Goal: Task Accomplishment & Management: Manage account settings

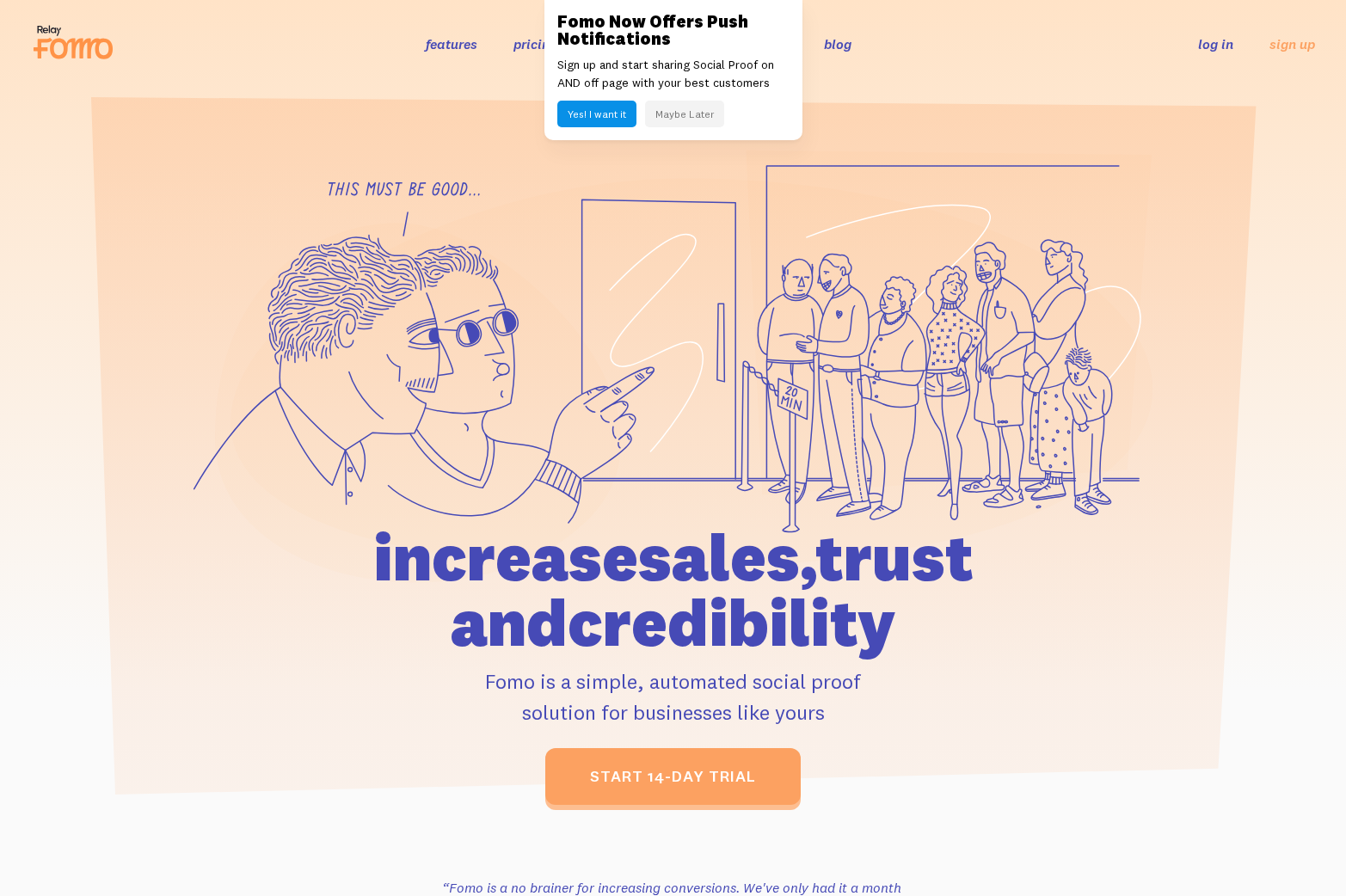
click at [670, 112] on button "Maybe Later" at bounding box center [684, 114] width 79 height 27
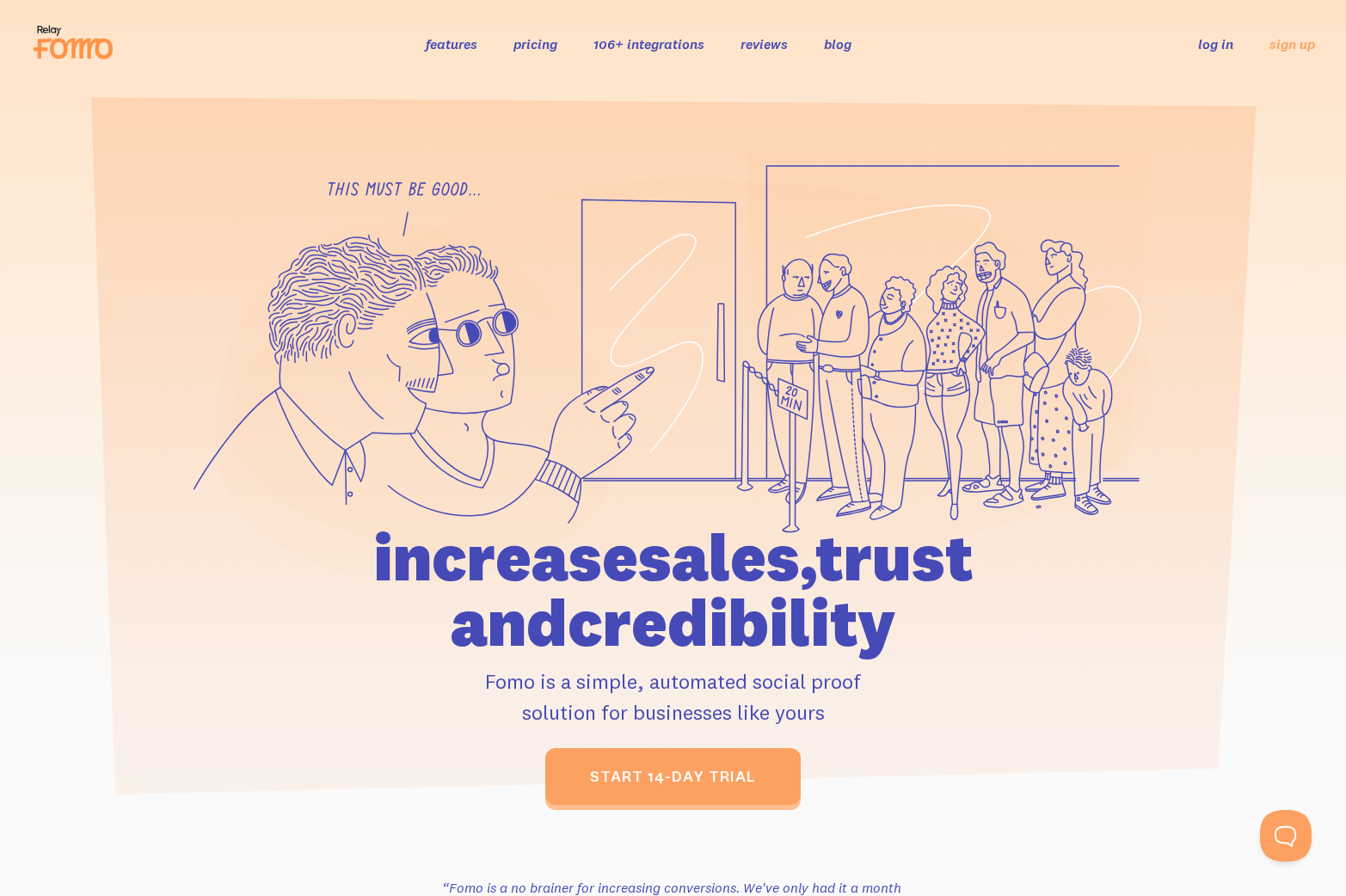
click at [1212, 41] on link "log in" at bounding box center [1215, 43] width 35 height 17
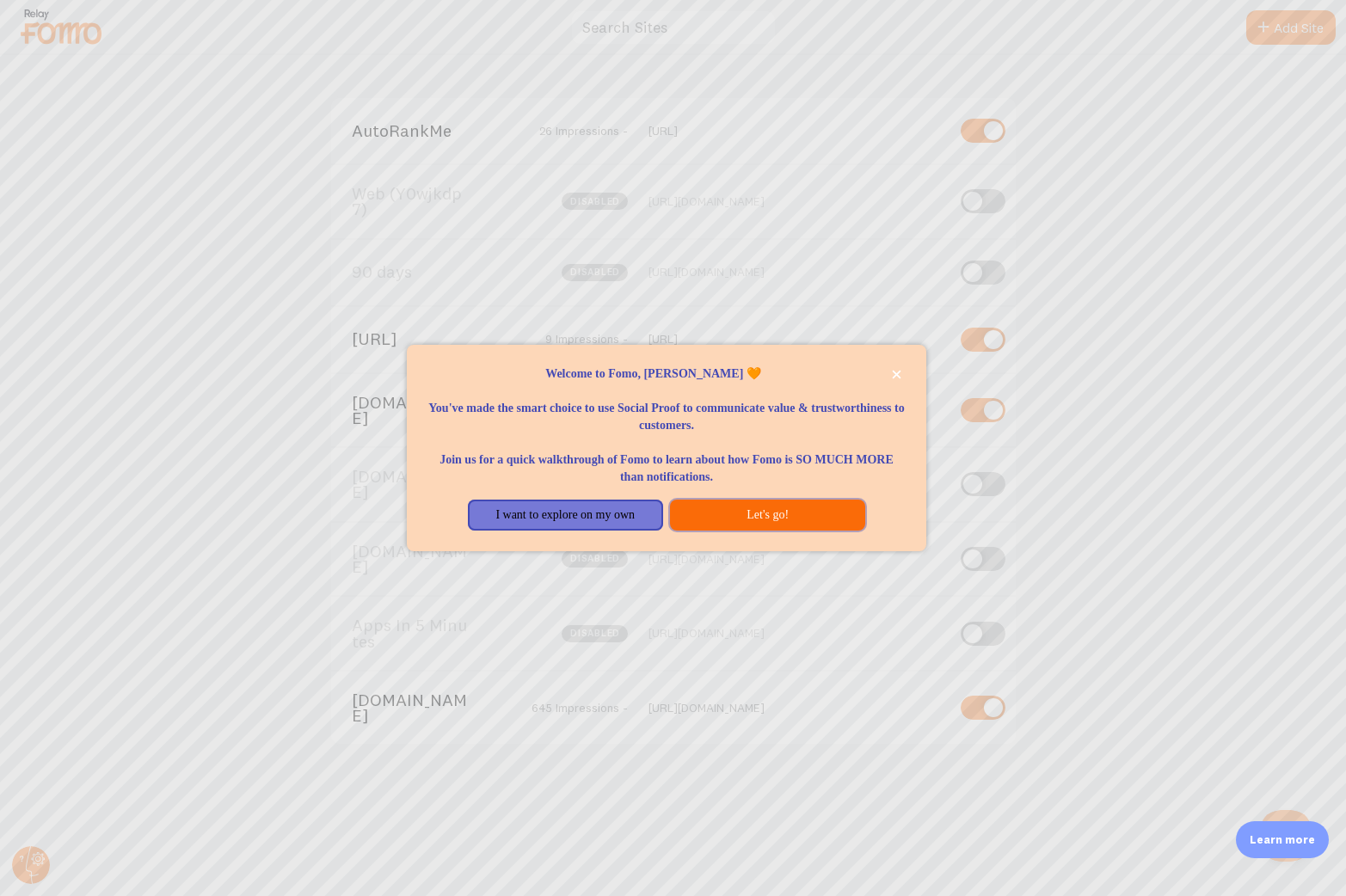
click at [745, 518] on button "Let's go!" at bounding box center [767, 515] width 195 height 31
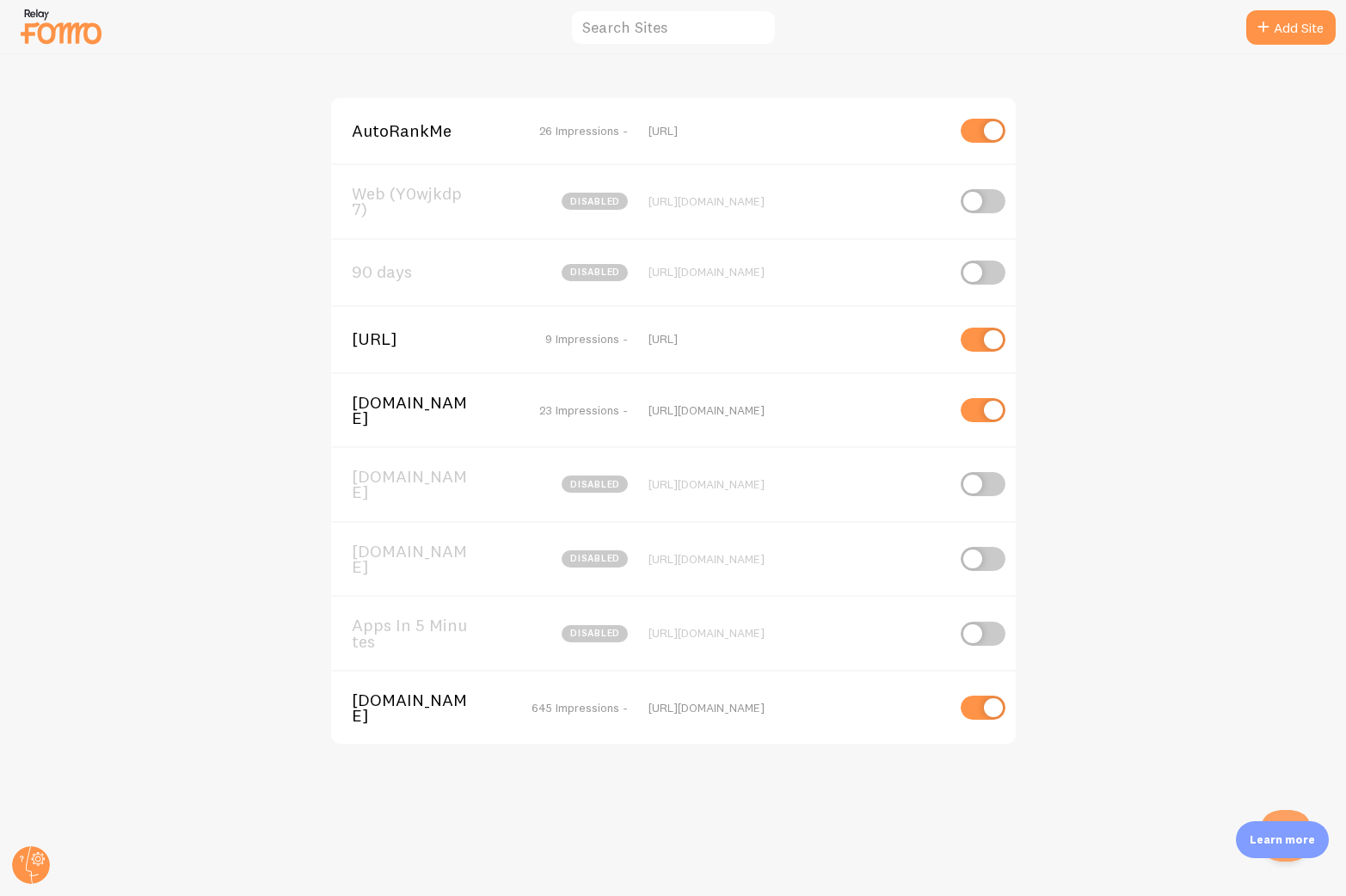
click at [400, 692] on span "[DOMAIN_NAME]" at bounding box center [421, 707] width 138 height 32
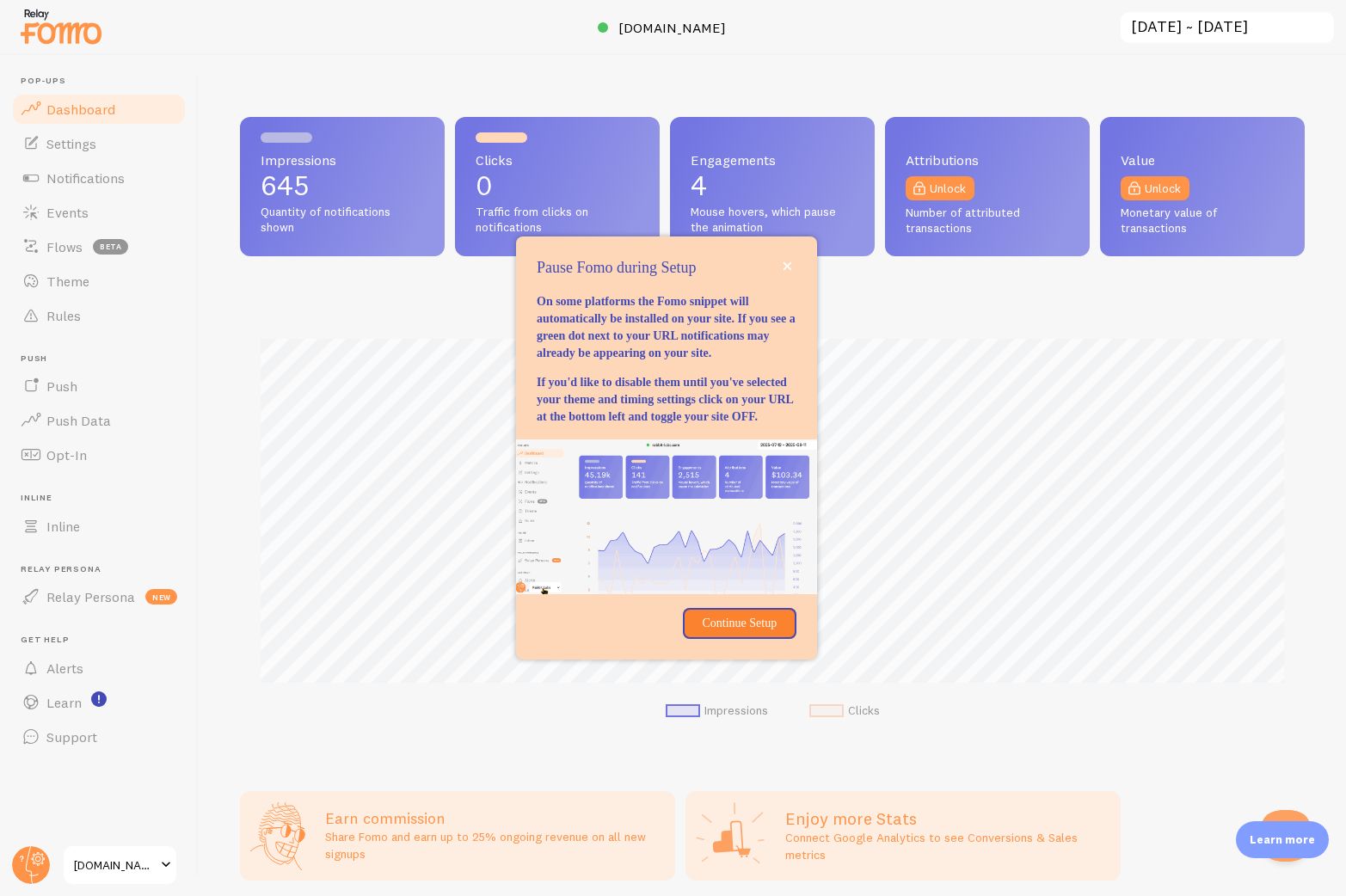
scroll to position [452, 1065]
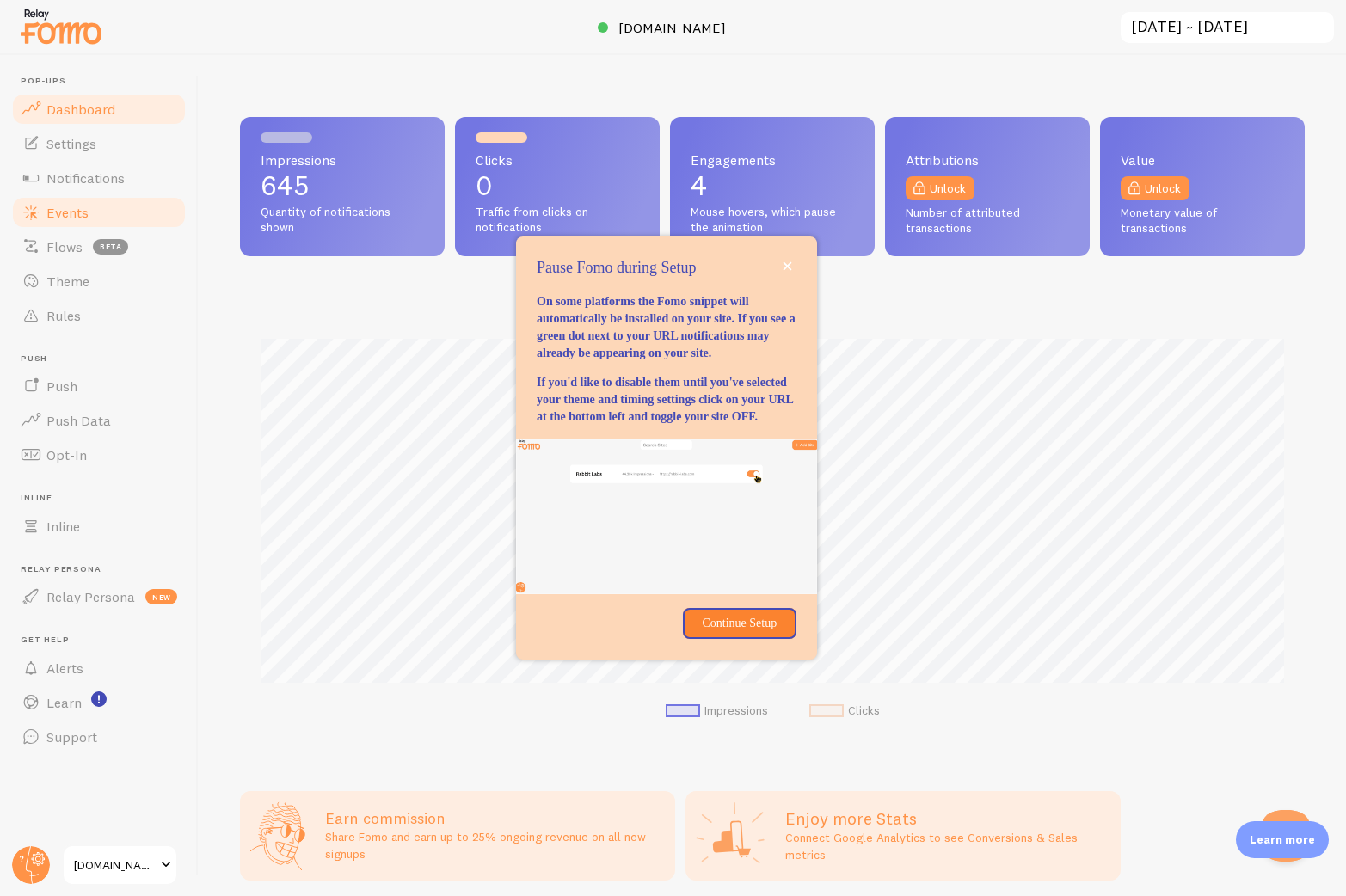
click at [80, 216] on span "Events" at bounding box center [68, 212] width 42 height 17
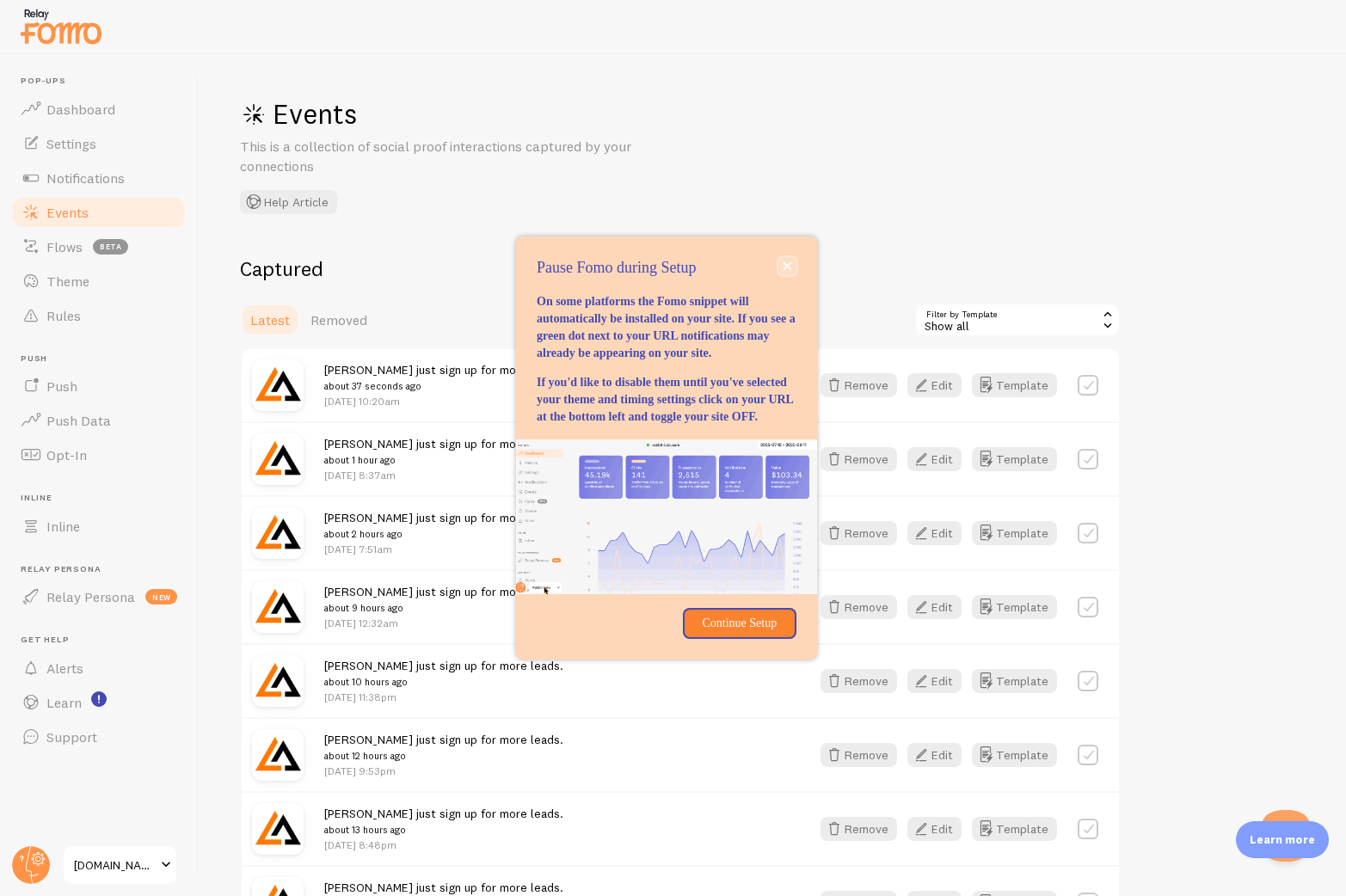
click at [790, 261] on icon "close," at bounding box center [787, 265] width 8 height 8
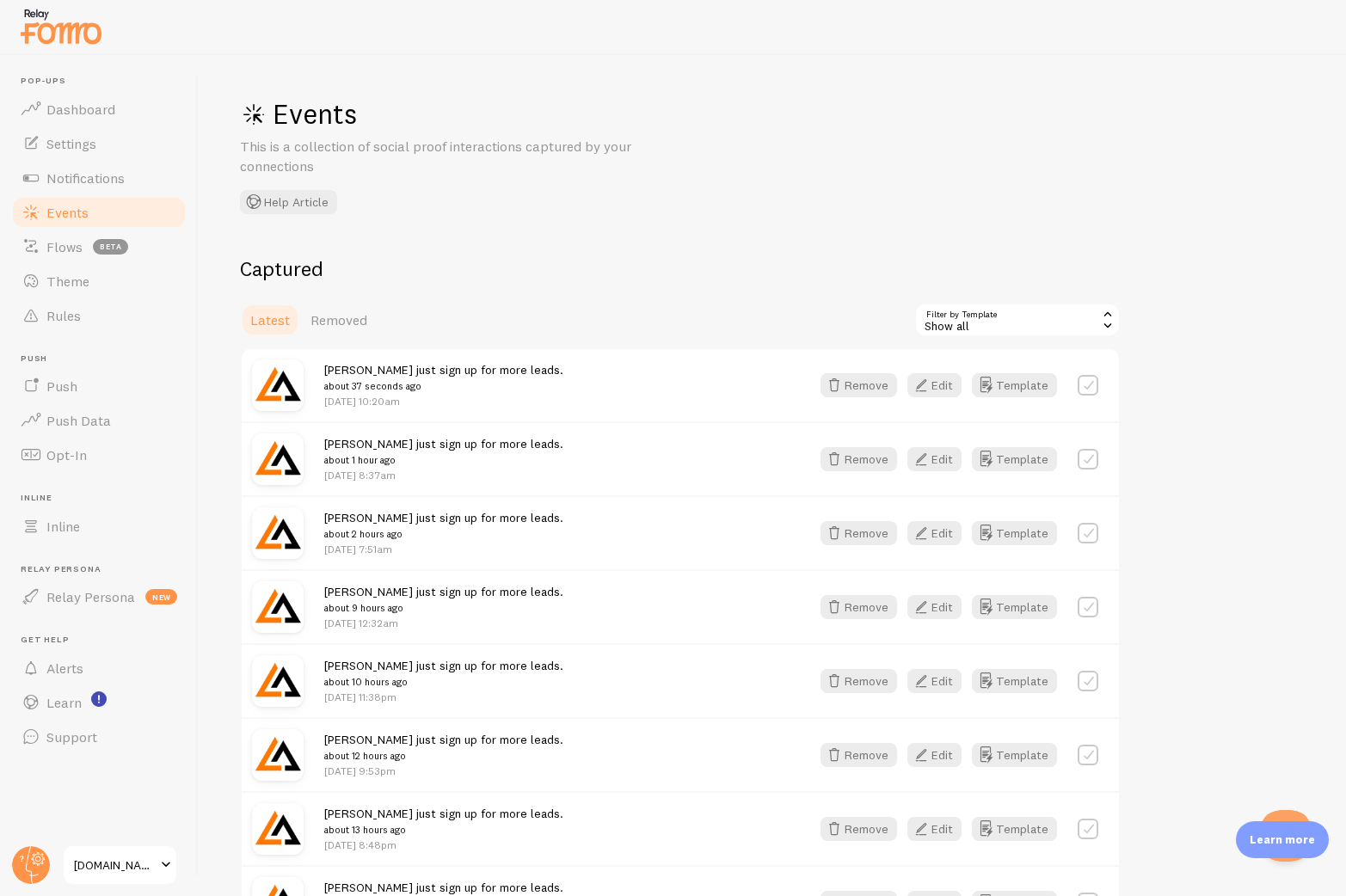
scroll to position [57, 0]
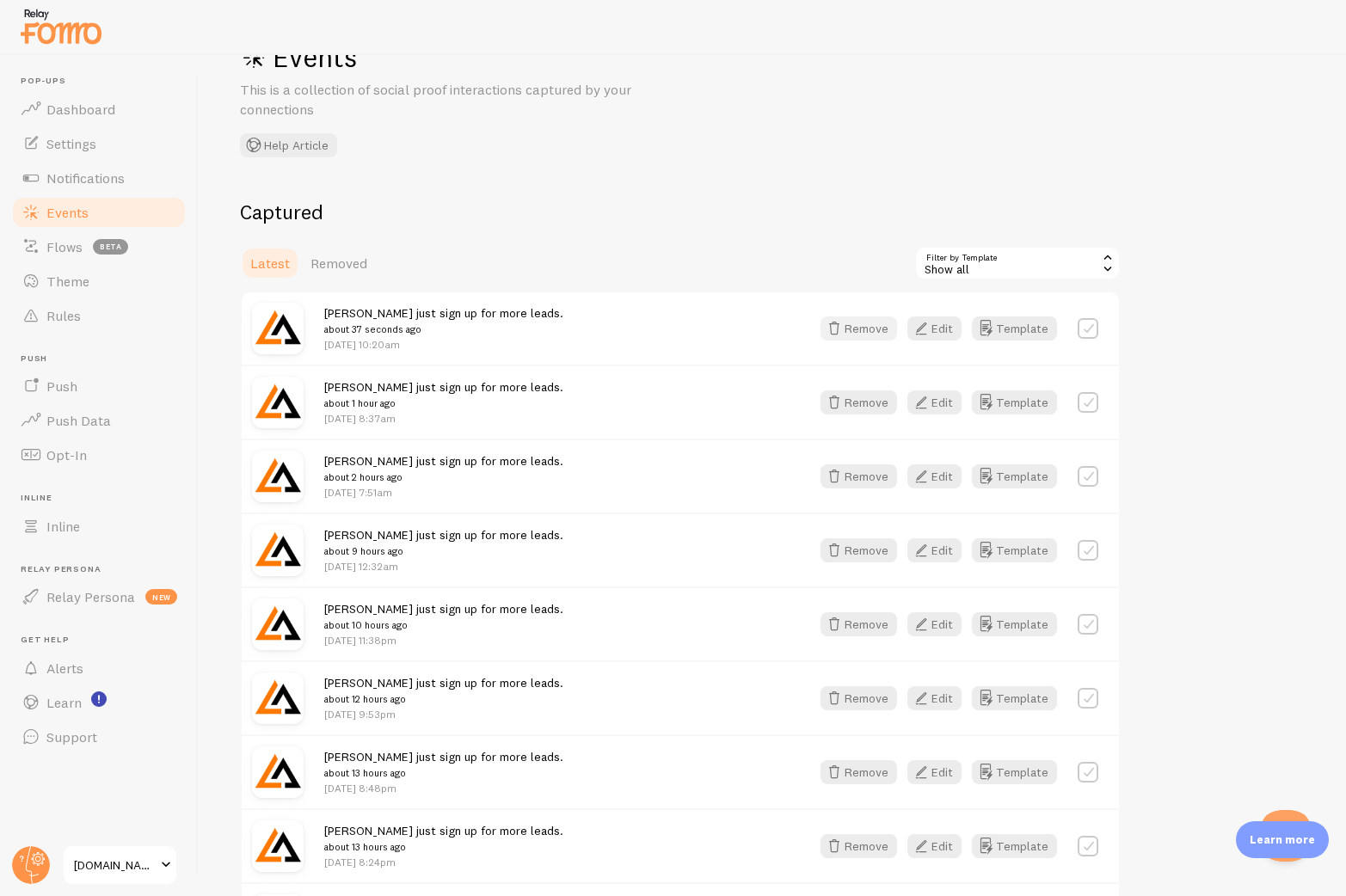
click at [887, 324] on button "Remove" at bounding box center [859, 328] width 77 height 24
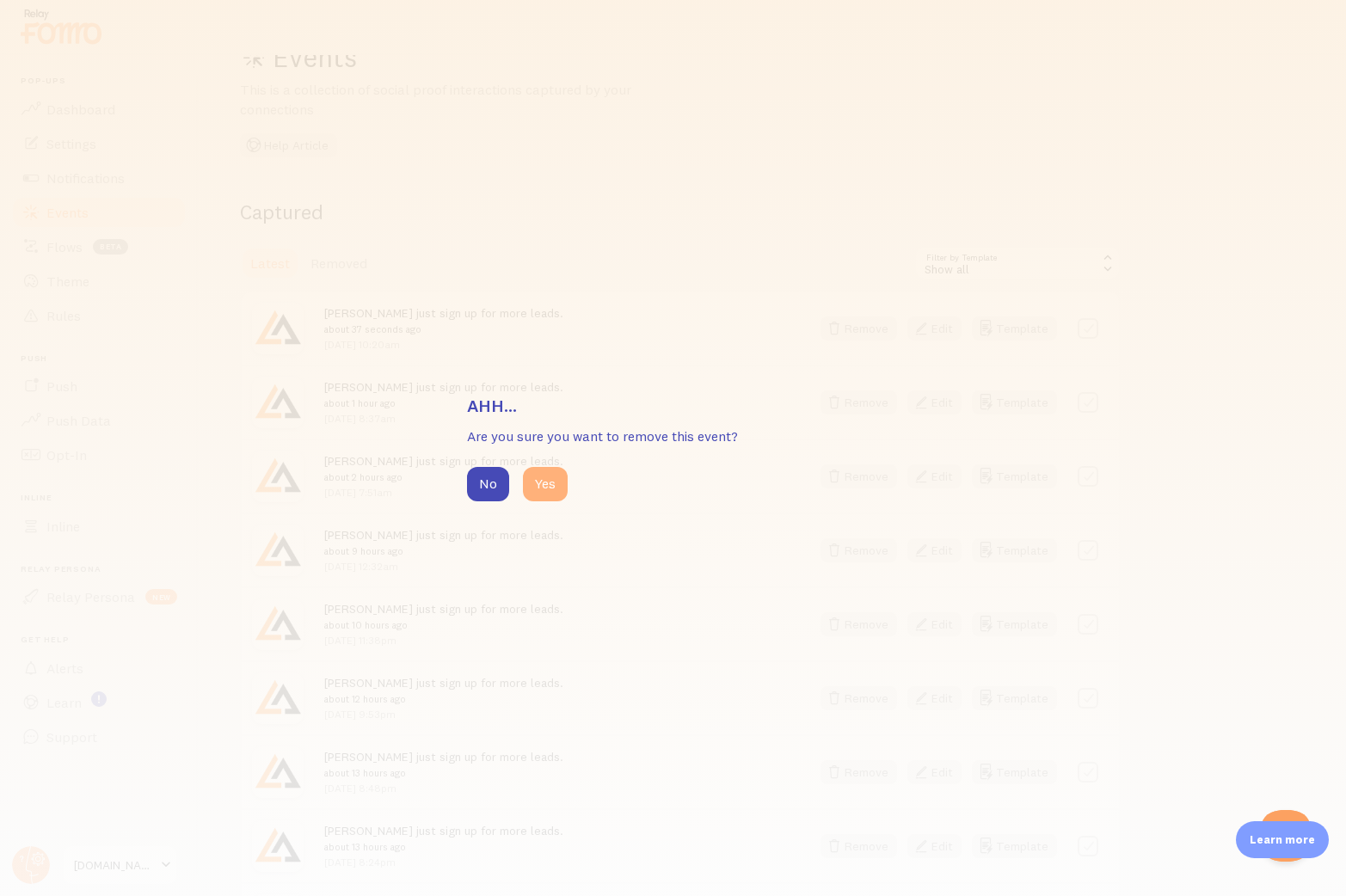
click at [543, 478] on button "Yes" at bounding box center [545, 485] width 45 height 35
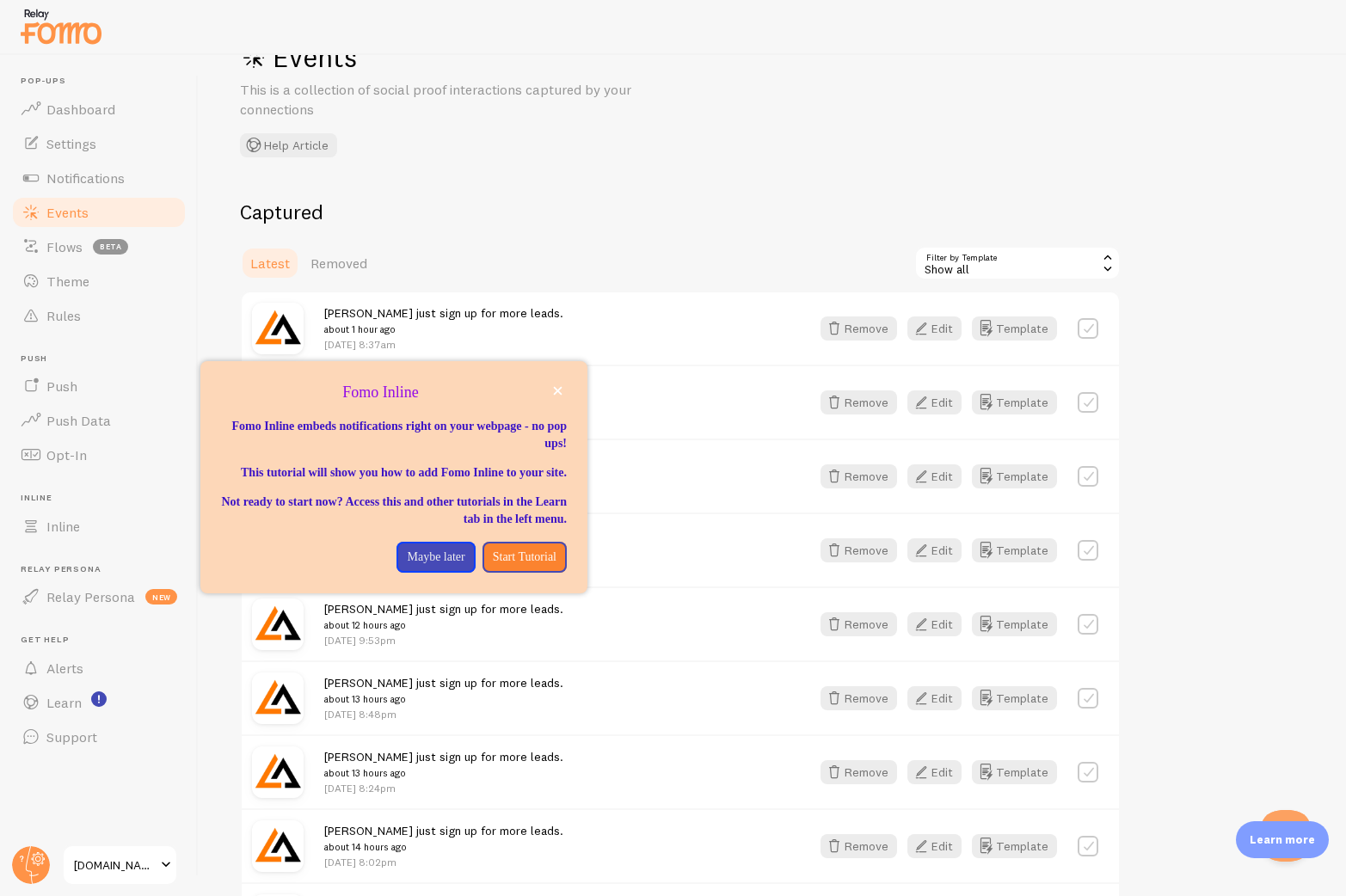
click at [1174, 14] on div at bounding box center [673, 27] width 1346 height 55
click at [553, 388] on icon "close," at bounding box center [557, 390] width 9 height 9
